Goal: Information Seeking & Learning: Learn about a topic

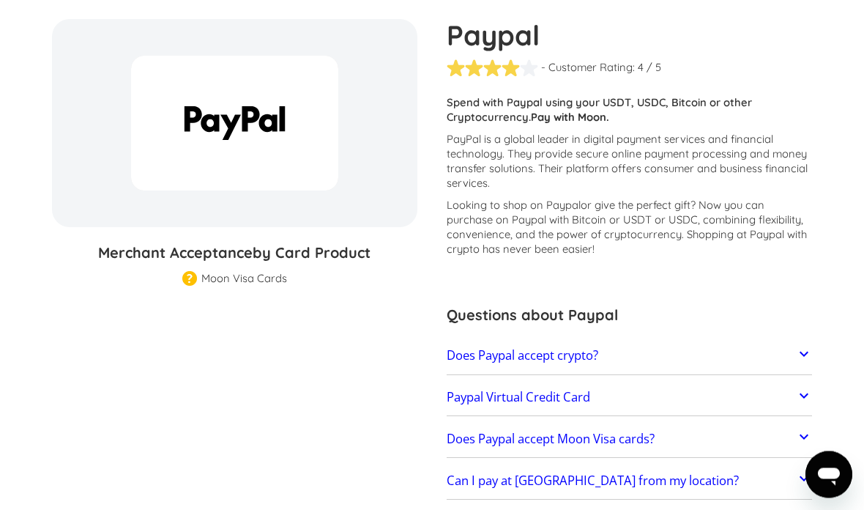
scroll to position [133, 0]
click at [803, 356] on icon at bounding box center [805, 354] width 18 height 18
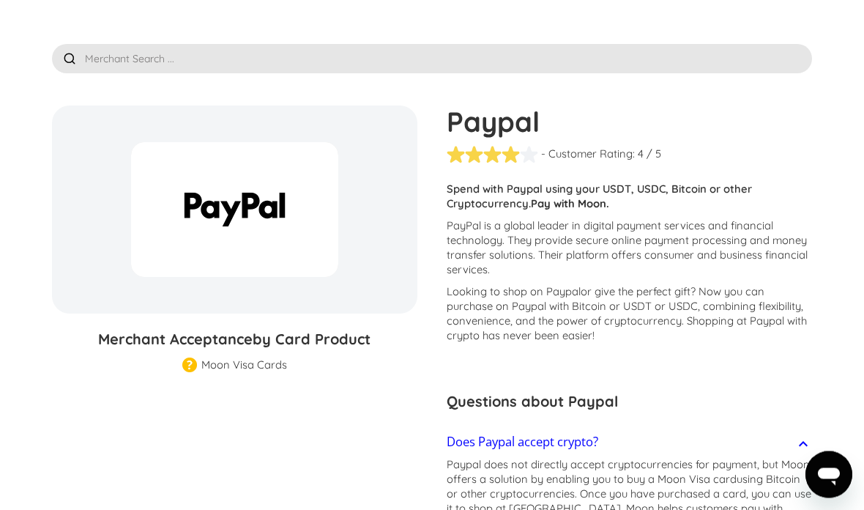
scroll to position [0, 0]
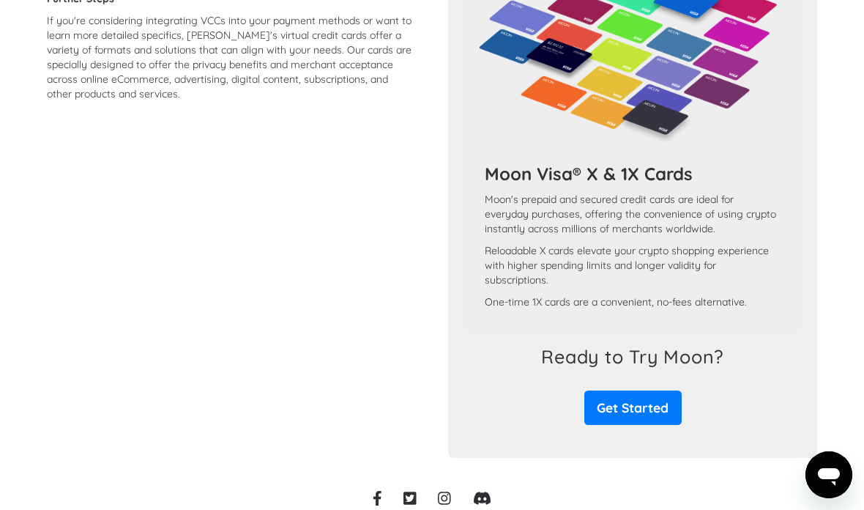
scroll to position [1320, 0]
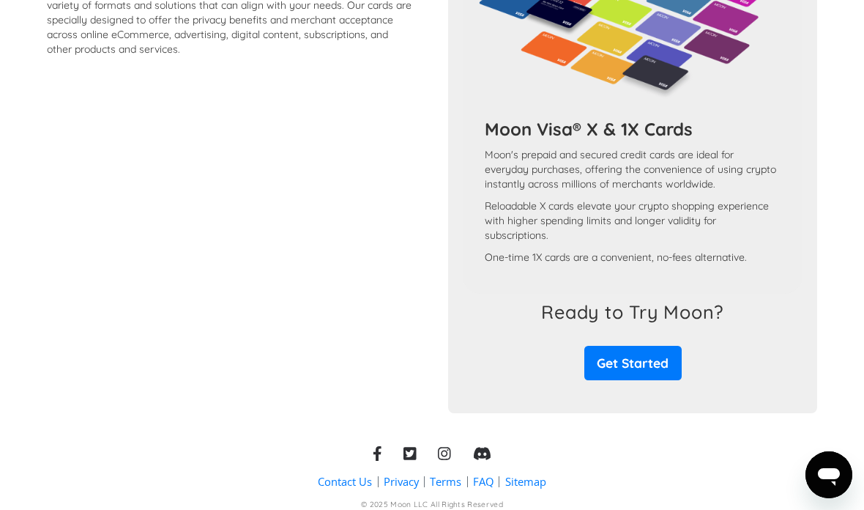
click at [623, 378] on link "Get Started" at bounding box center [633, 363] width 97 height 34
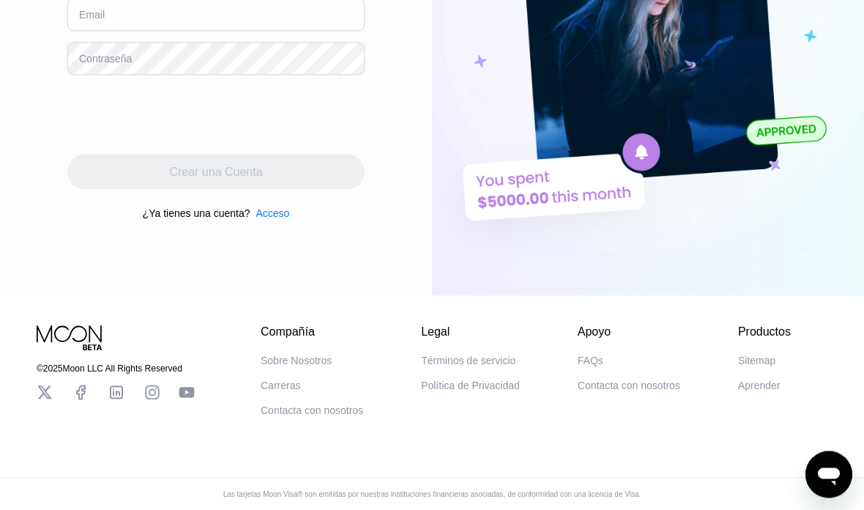
scroll to position [278, 0]
click at [473, 366] on div "Términos de servicio" at bounding box center [468, 361] width 94 height 12
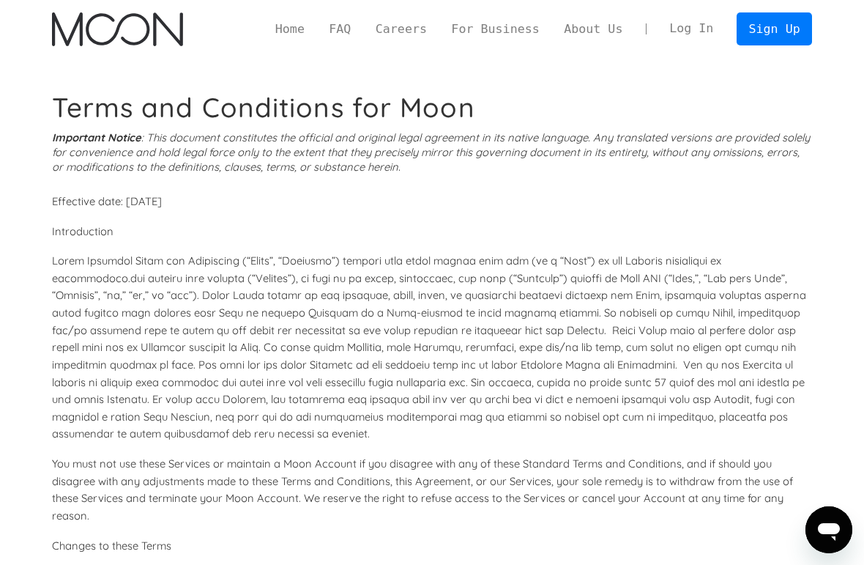
click at [303, 30] on link "Home" at bounding box center [290, 29] width 54 height 18
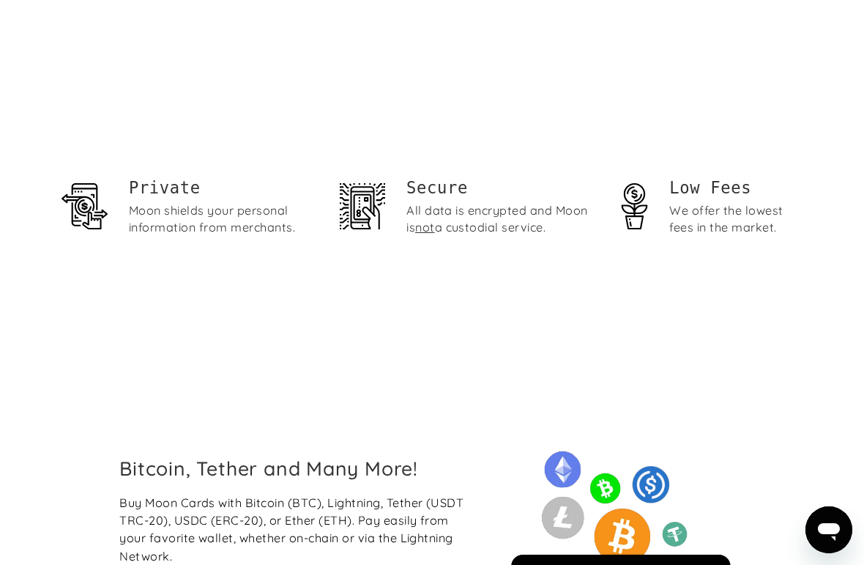
scroll to position [881, 0]
